Goal: Information Seeking & Learning: Learn about a topic

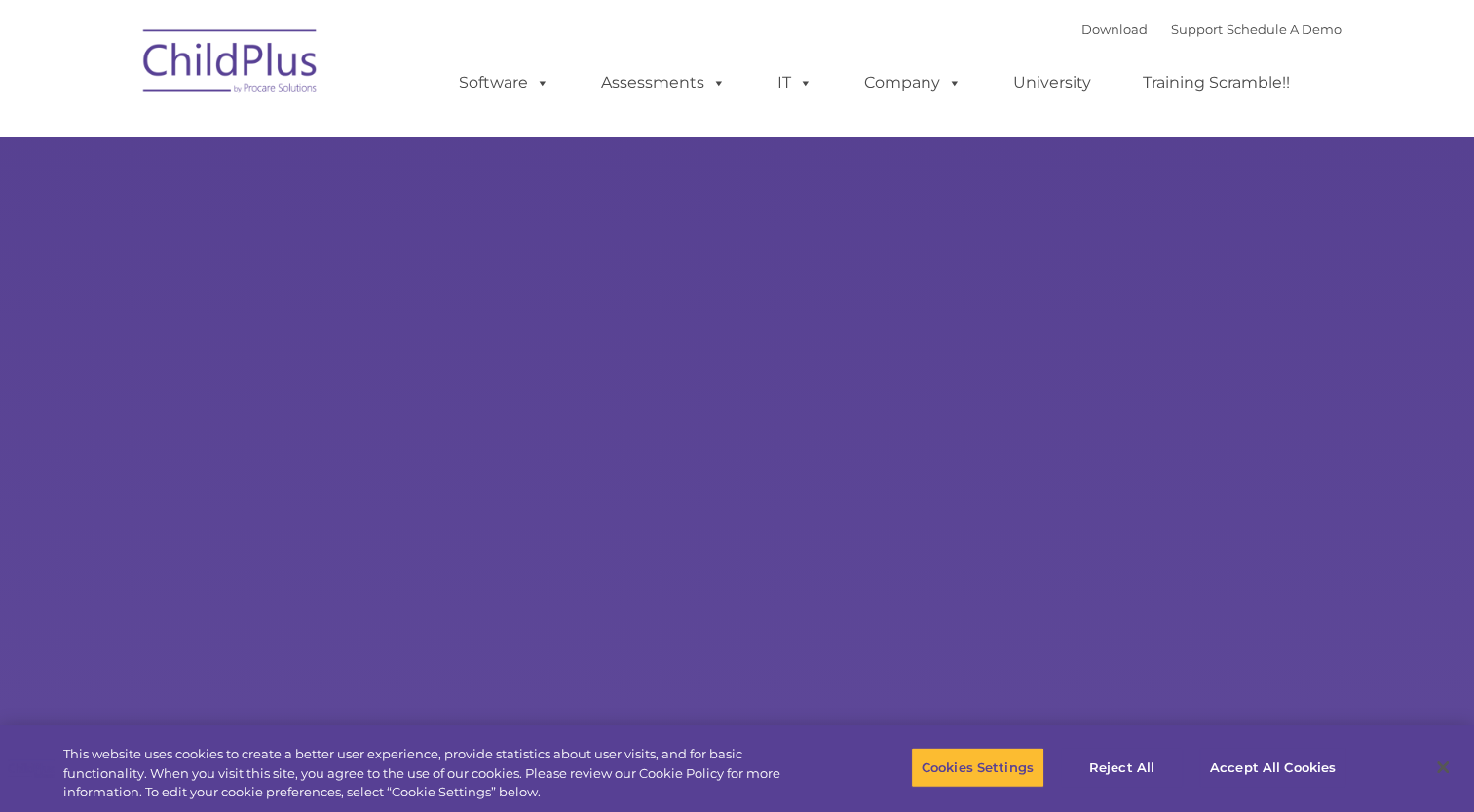
select select "MEDIUM"
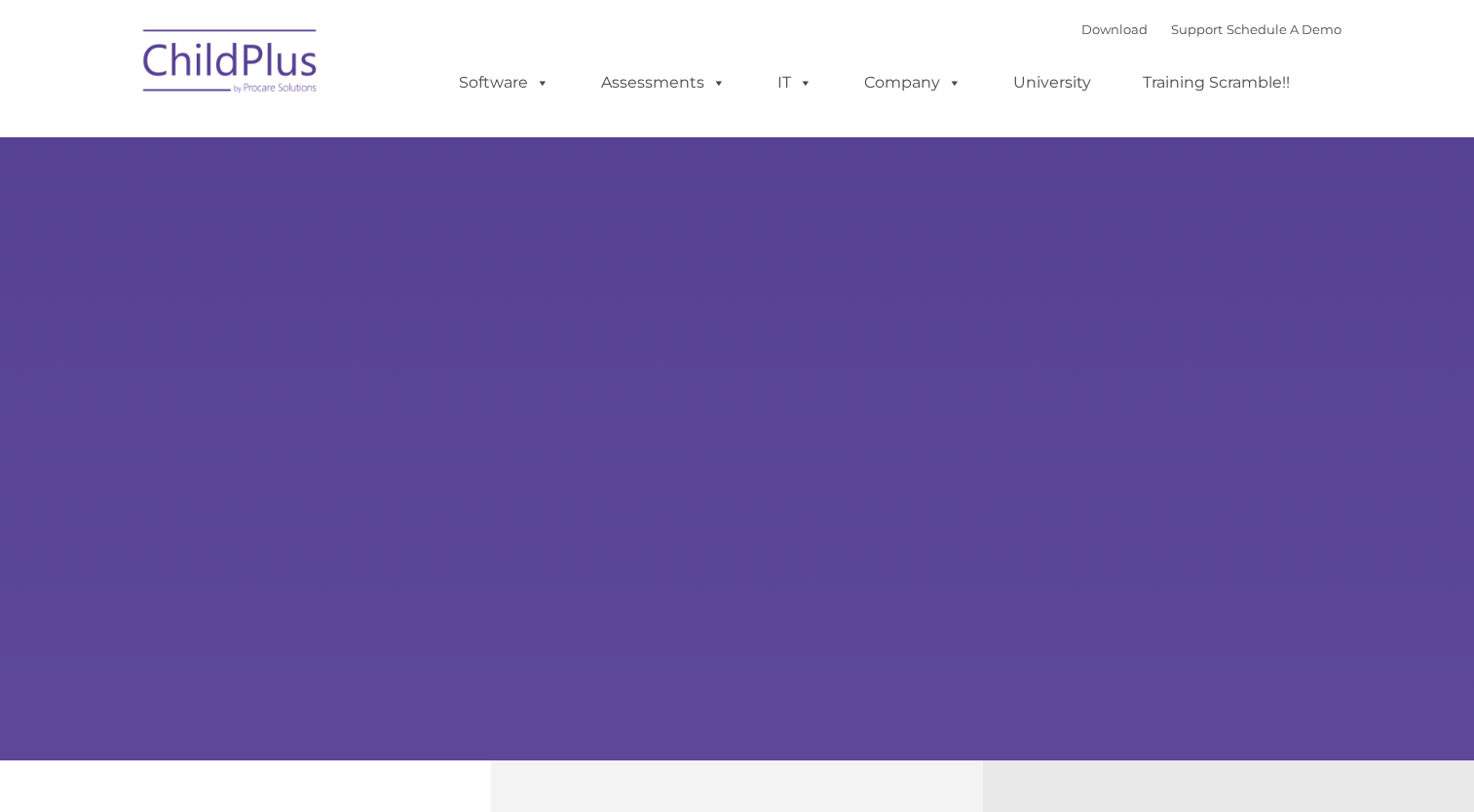
type input ""
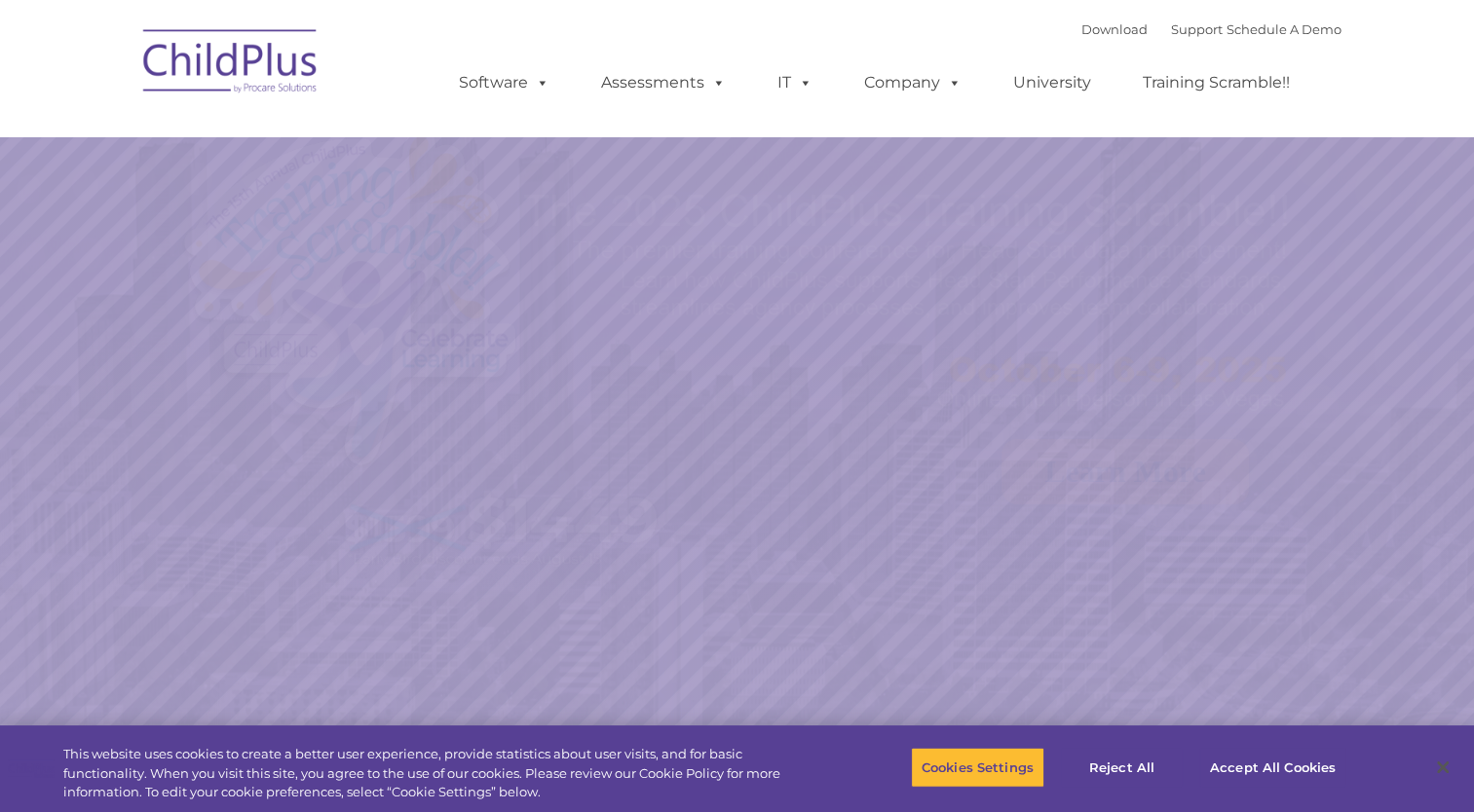
select select "MEDIUM"
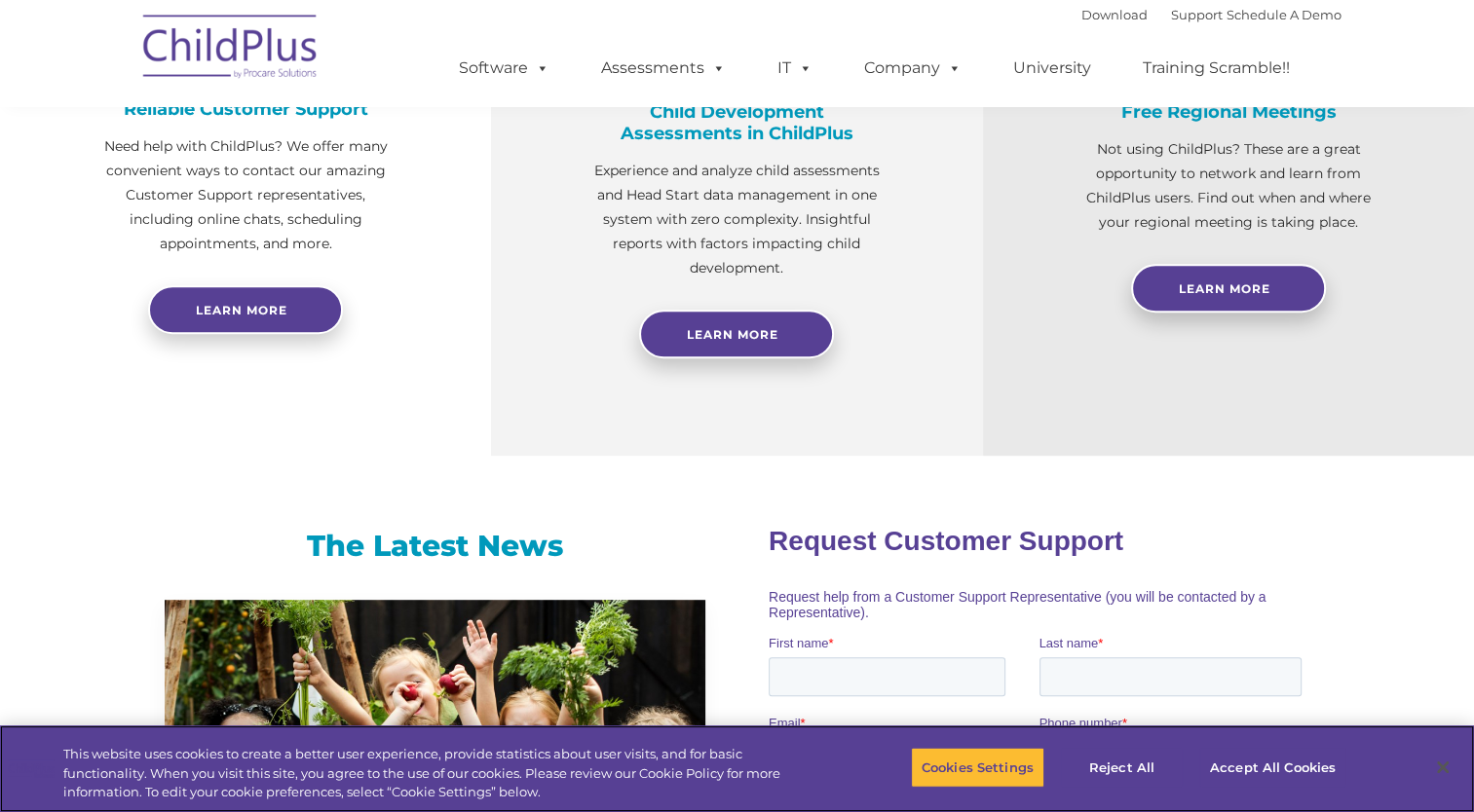
scroll to position [833, 0]
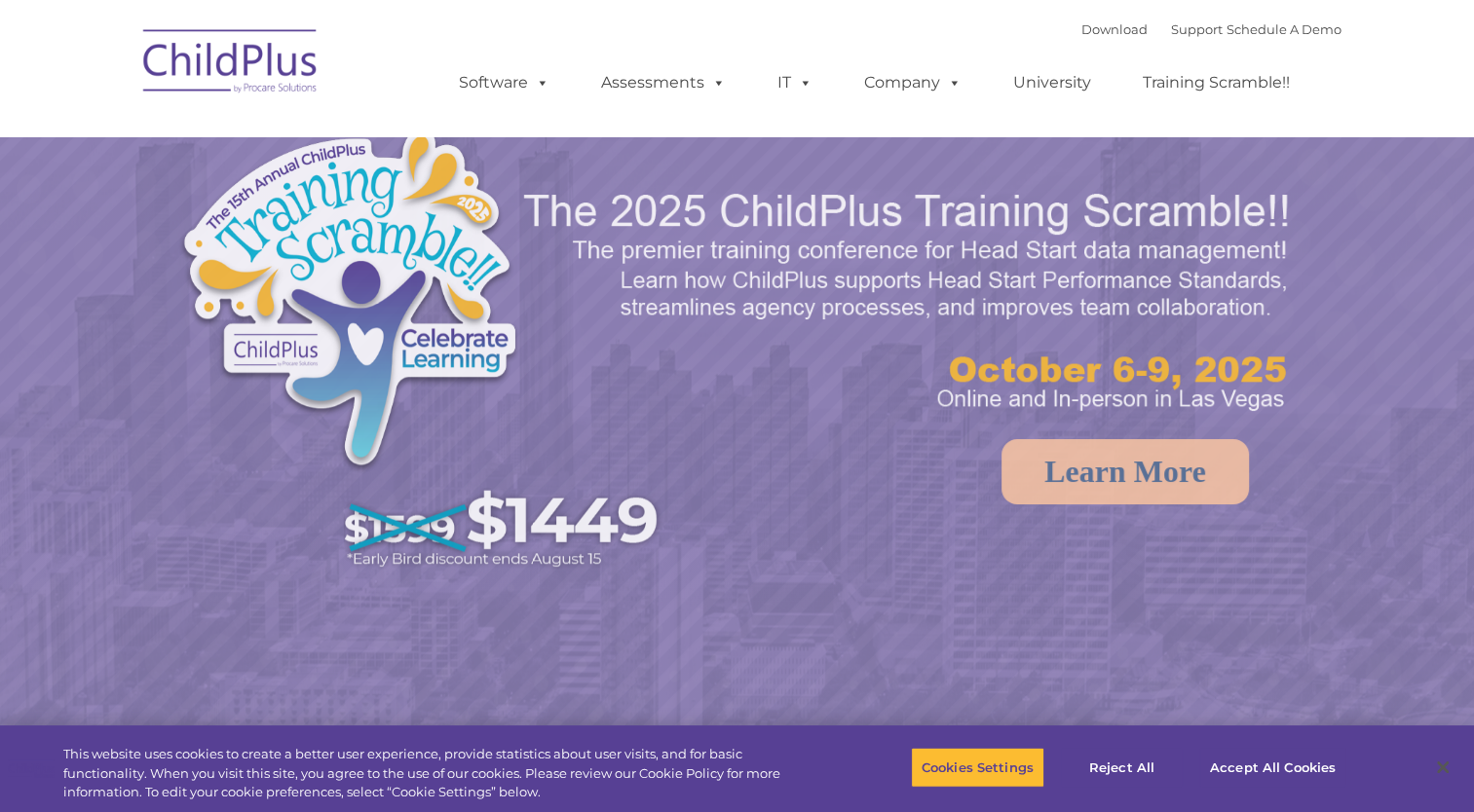
select select "MEDIUM"
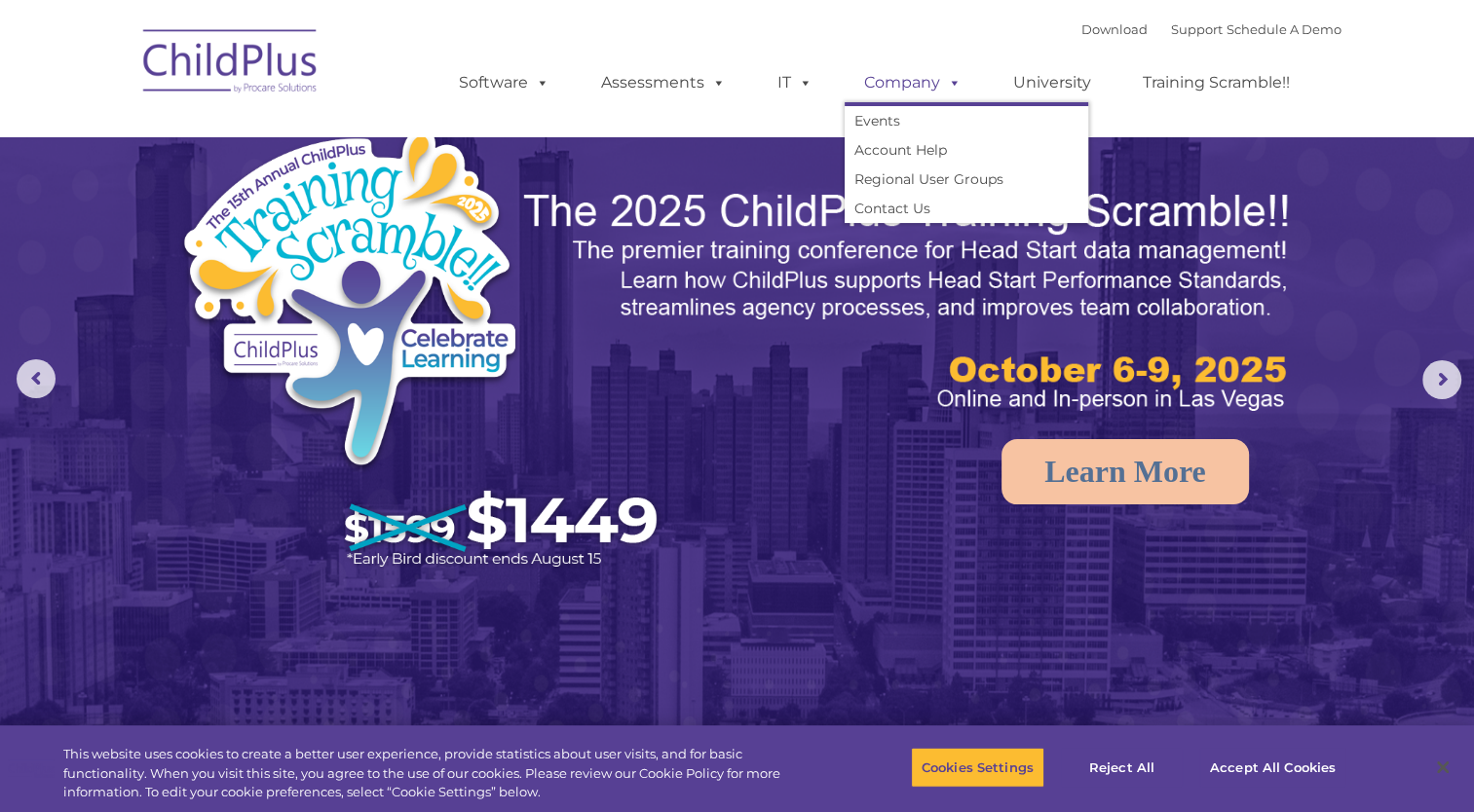
click at [940, 81] on span at bounding box center [951, 82] width 22 height 19
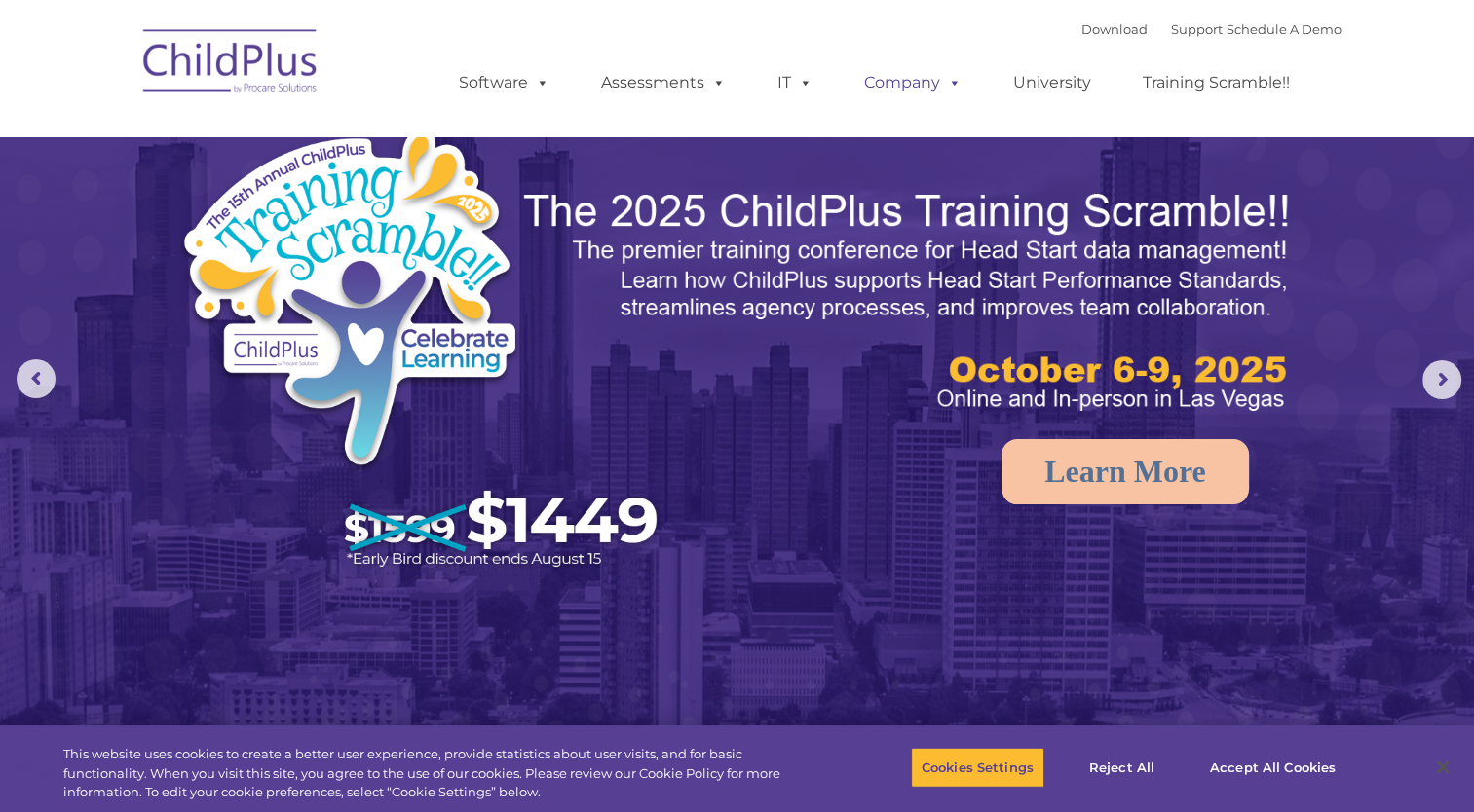
click at [940, 81] on span at bounding box center [951, 82] width 22 height 19
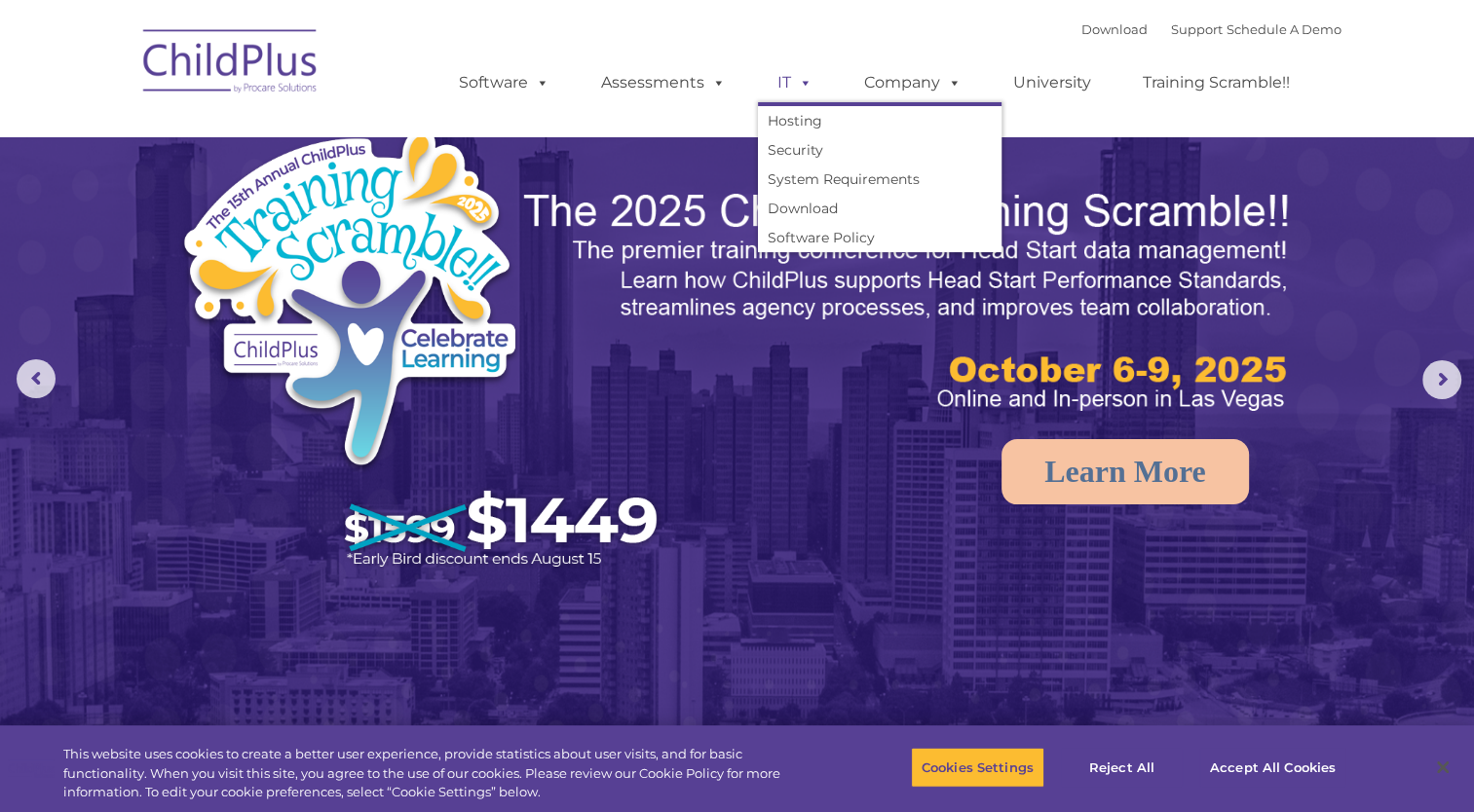
click at [801, 86] on span at bounding box center [802, 82] width 22 height 19
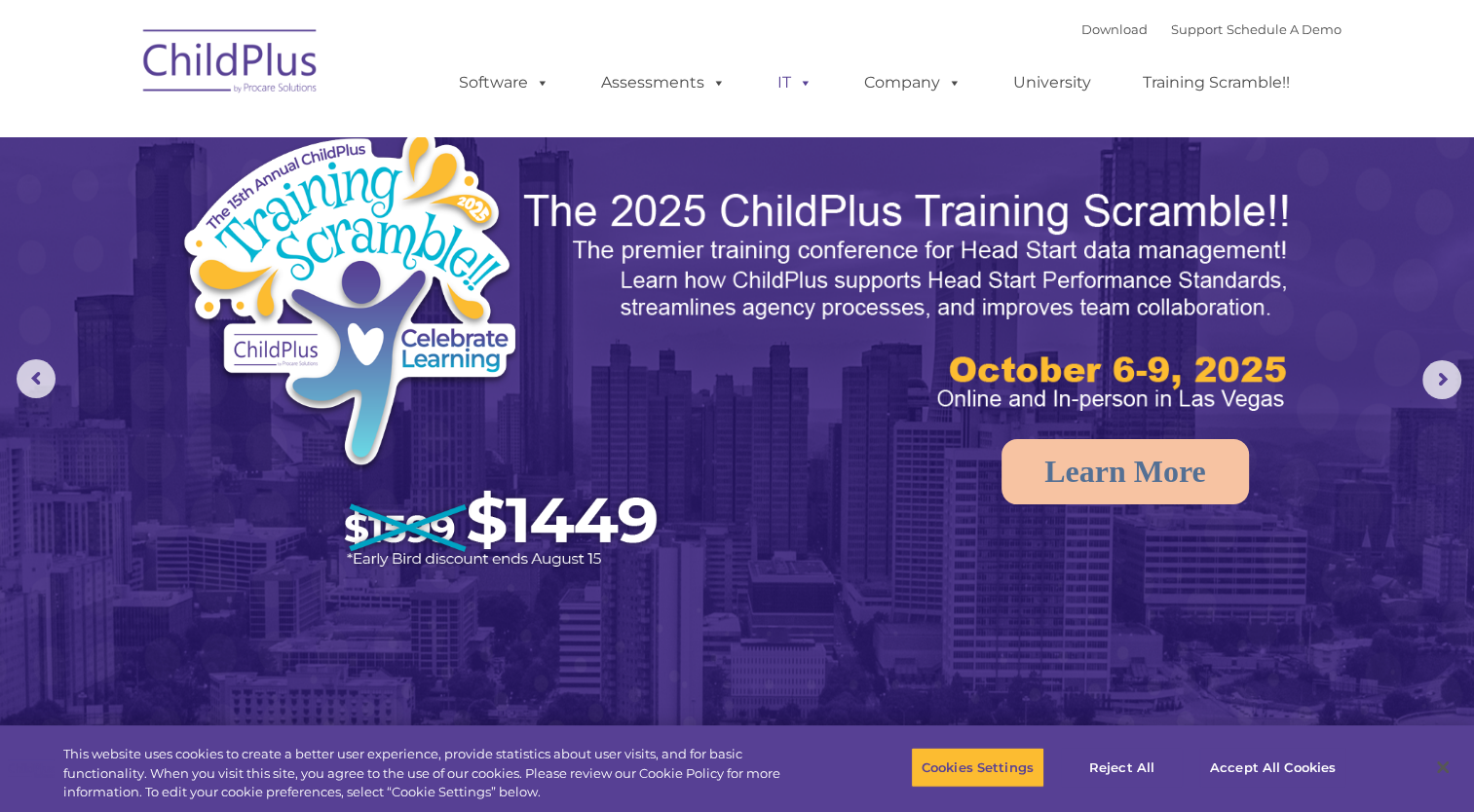
click at [801, 86] on span at bounding box center [802, 82] width 22 height 19
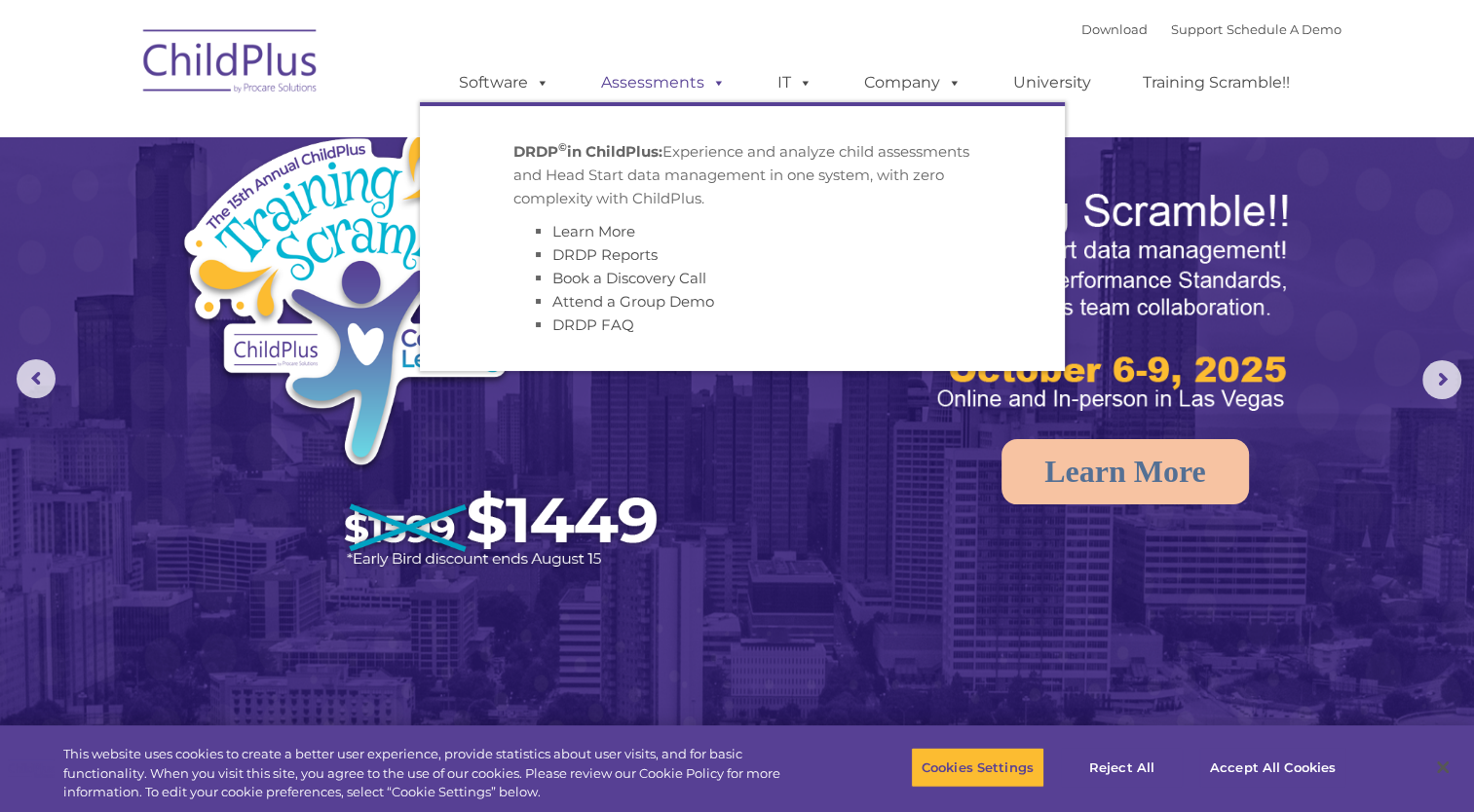
click at [674, 82] on link "Assessments" at bounding box center [664, 83] width 163 height 39
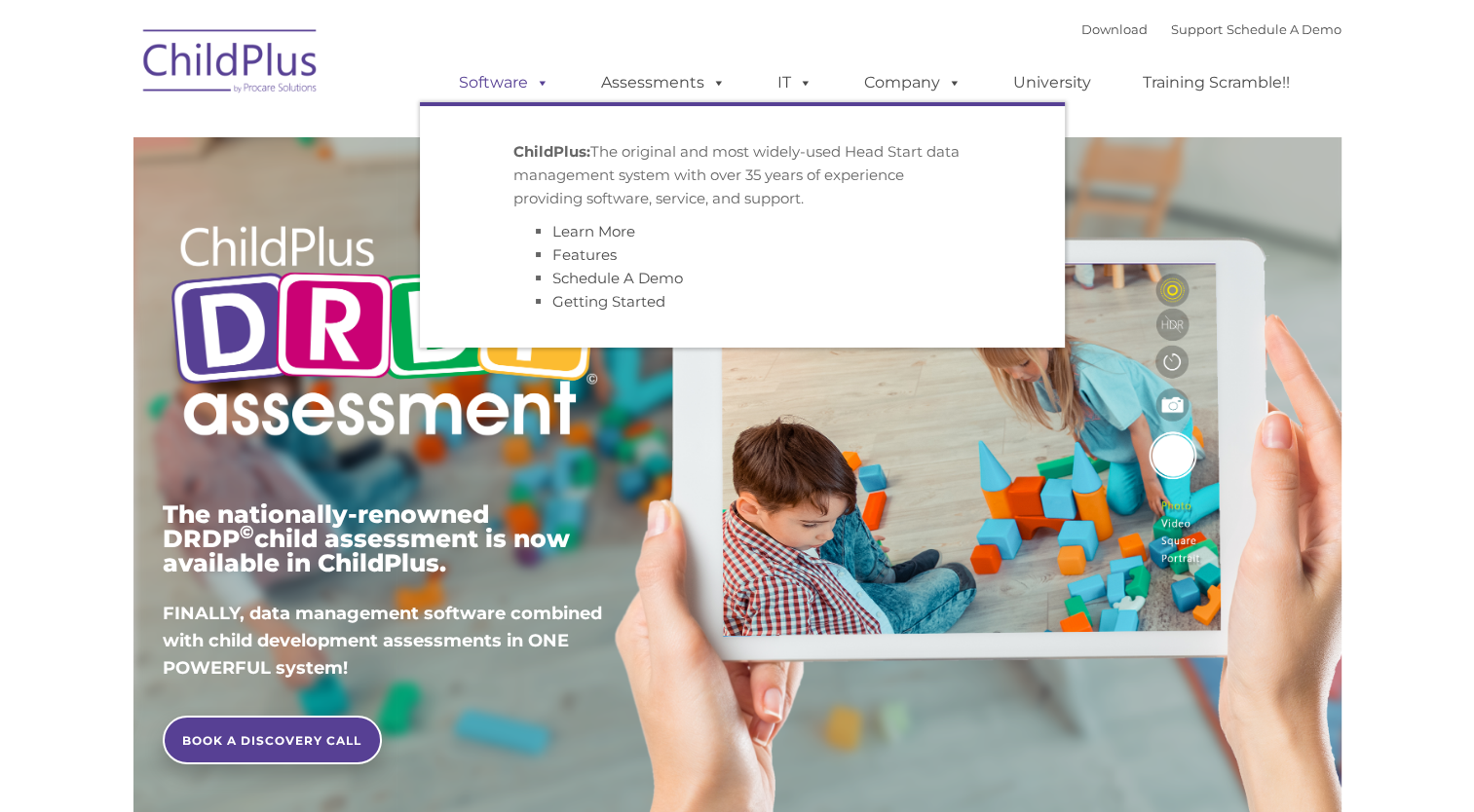
click at [540, 80] on span at bounding box center [539, 82] width 22 height 19
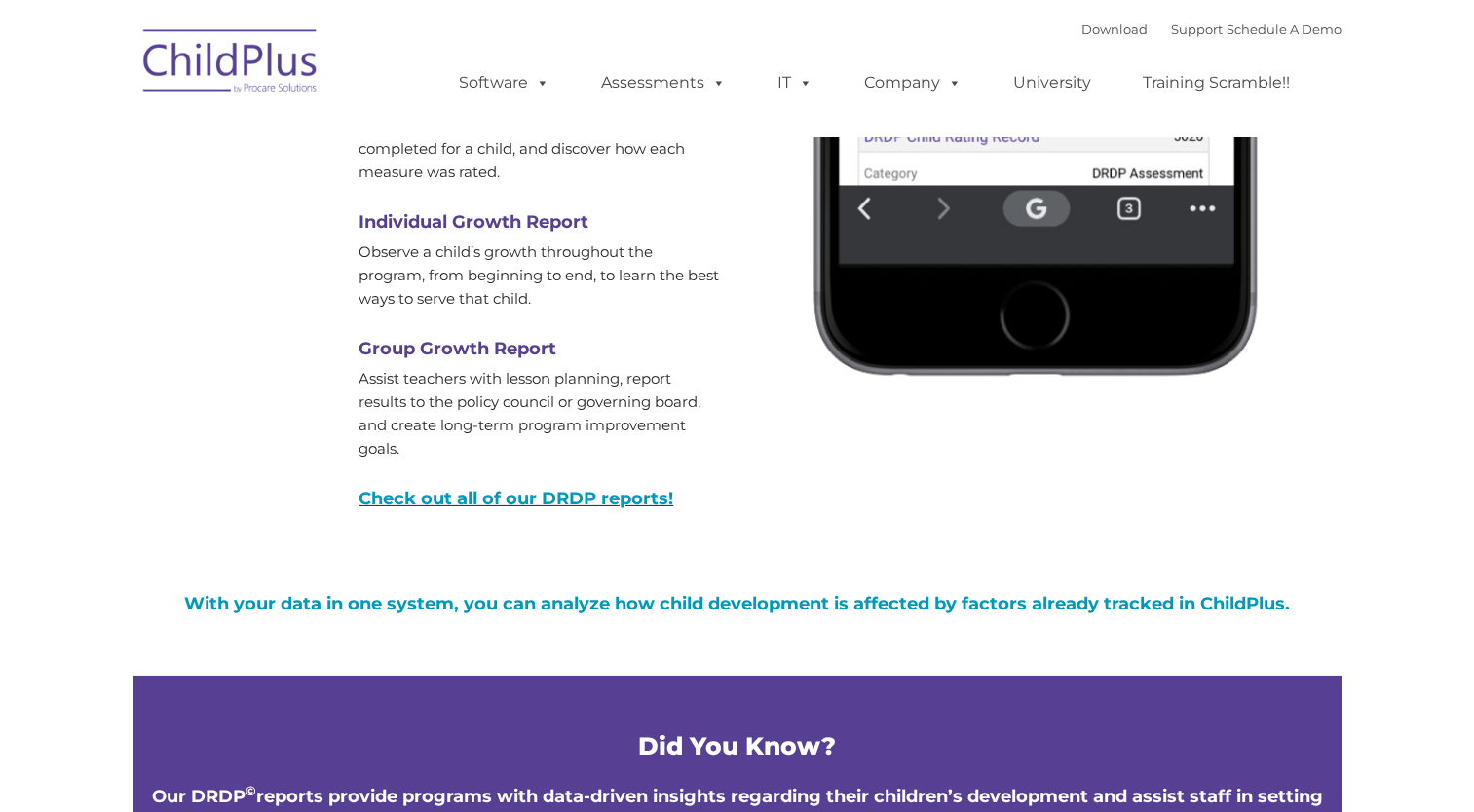
scroll to position [6158, 0]
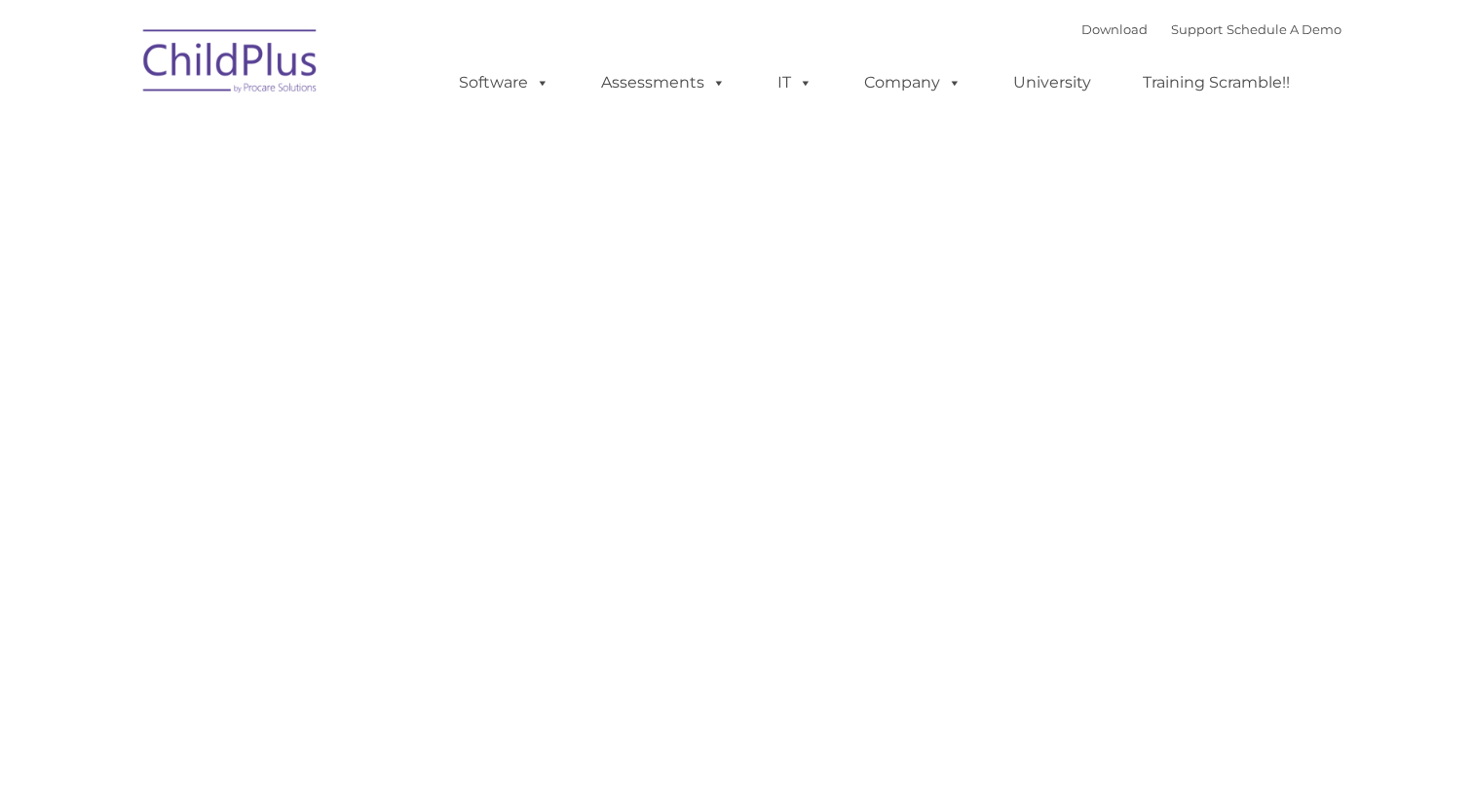
type input ""
